Goal: Book appointment/travel/reservation

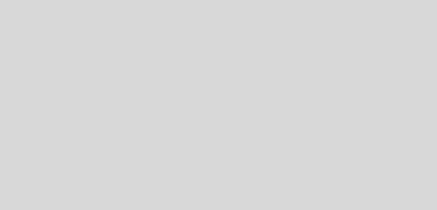
select select "es"
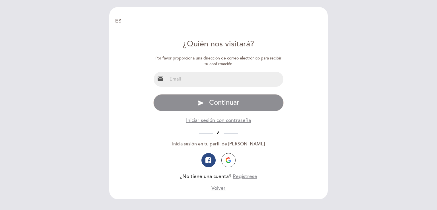
click at [210, 79] on input "email" at bounding box center [225, 79] width 116 height 15
type input "[EMAIL_ADDRESS][DOMAIN_NAME]"
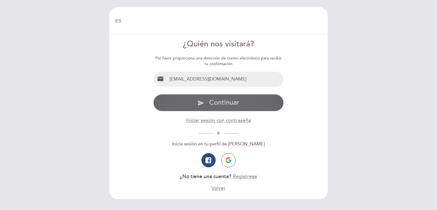
click at [217, 102] on span "Continuar" at bounding box center [224, 102] width 30 height 8
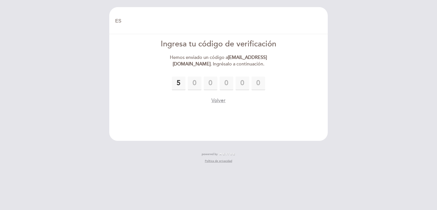
type input "5"
type input "1"
type input "0"
type input "1"
type input "4"
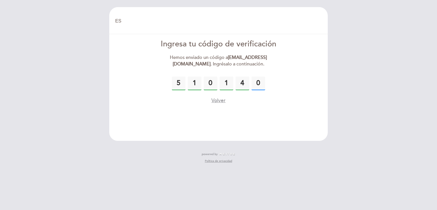
type input "0"
